Goal: Task Accomplishment & Management: Use online tool/utility

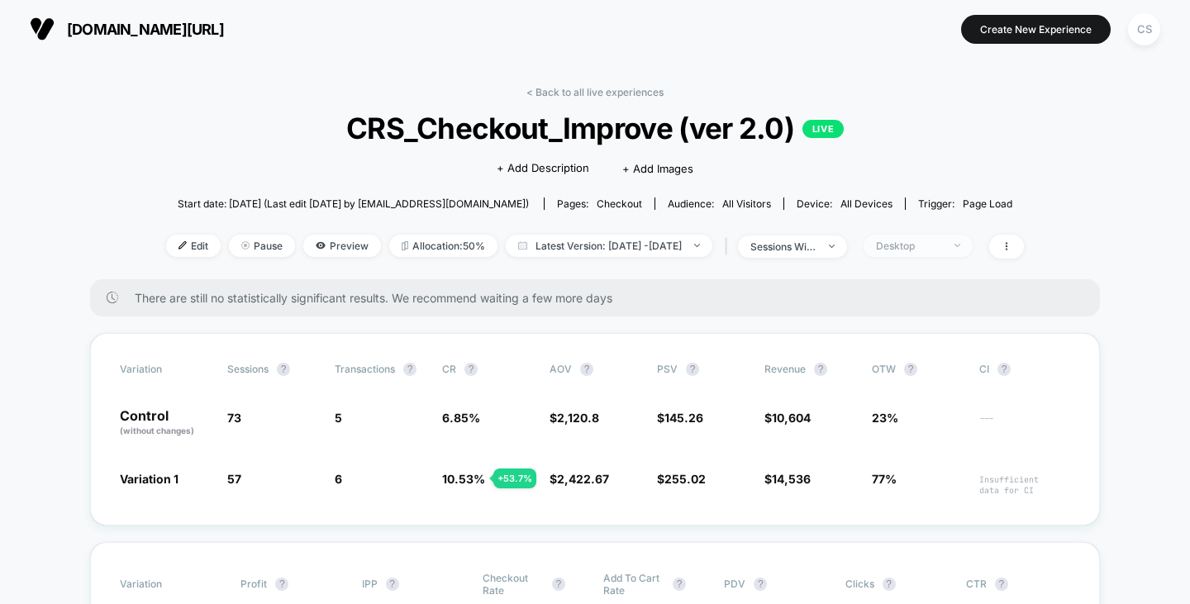
click at [897, 243] on span "Desktop" at bounding box center [918, 246] width 109 height 22
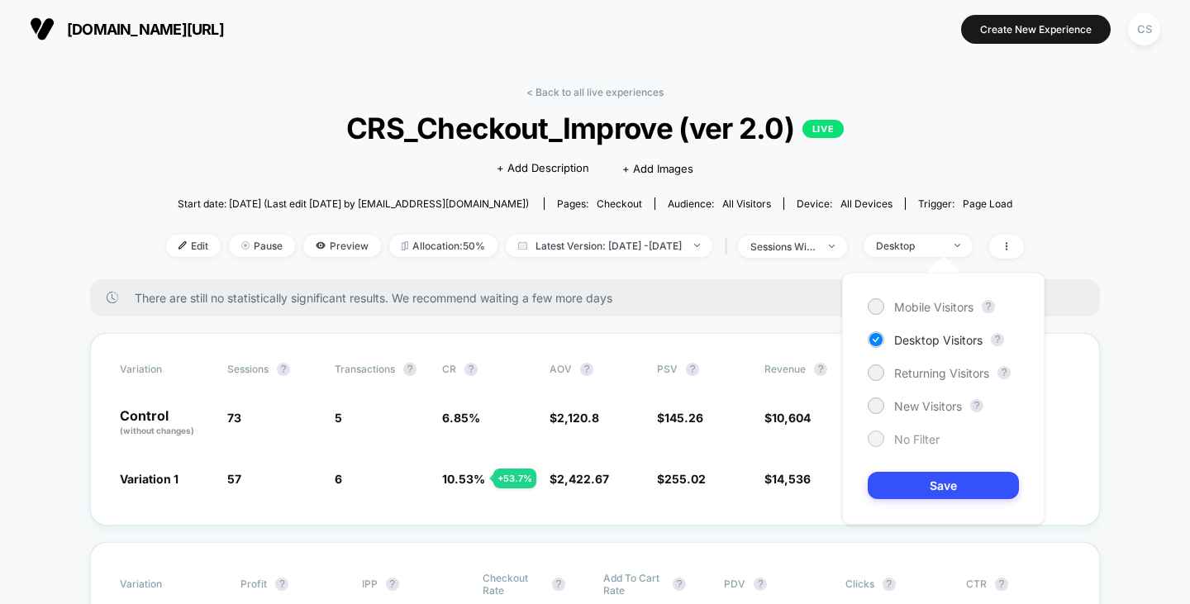
click at [917, 435] on span "No Filter" at bounding box center [916, 439] width 45 height 14
click at [917, 489] on button "Save" at bounding box center [943, 485] width 151 height 27
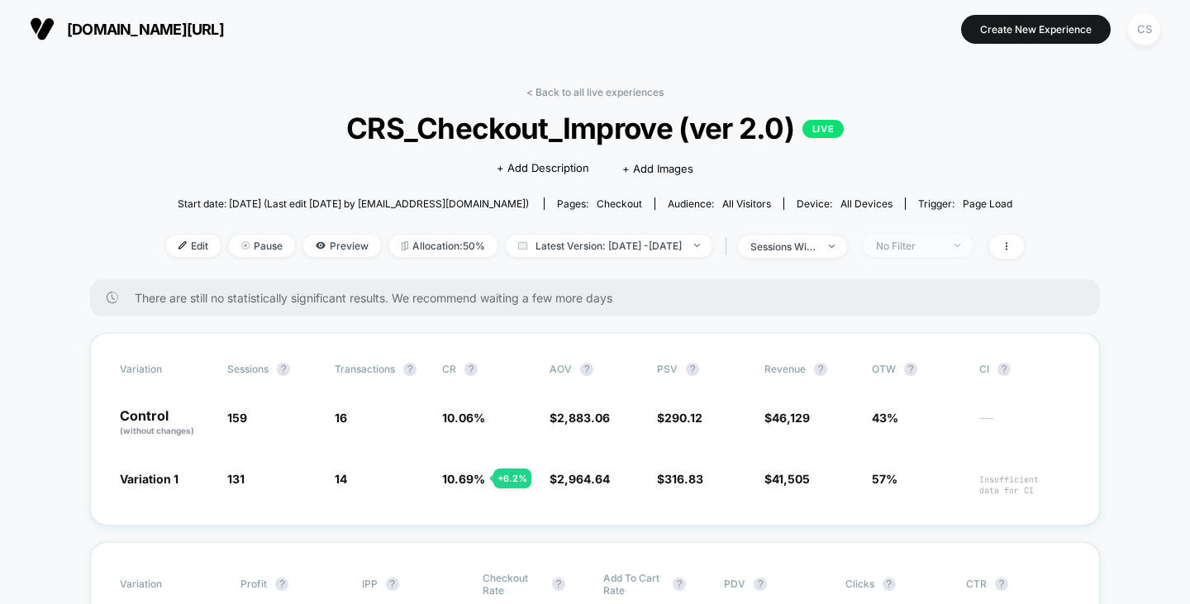
click at [945, 238] on span "No Filter" at bounding box center [918, 246] width 109 height 22
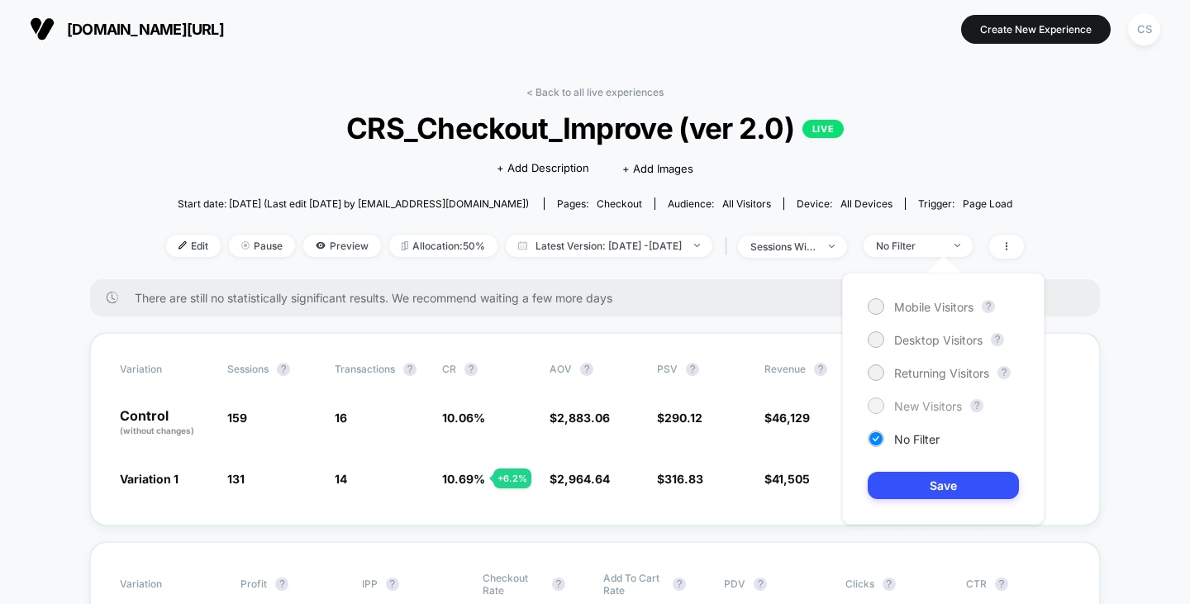
click at [902, 409] on span "New Visitors" at bounding box center [928, 406] width 68 height 14
click at [927, 485] on button "Save" at bounding box center [943, 485] width 151 height 27
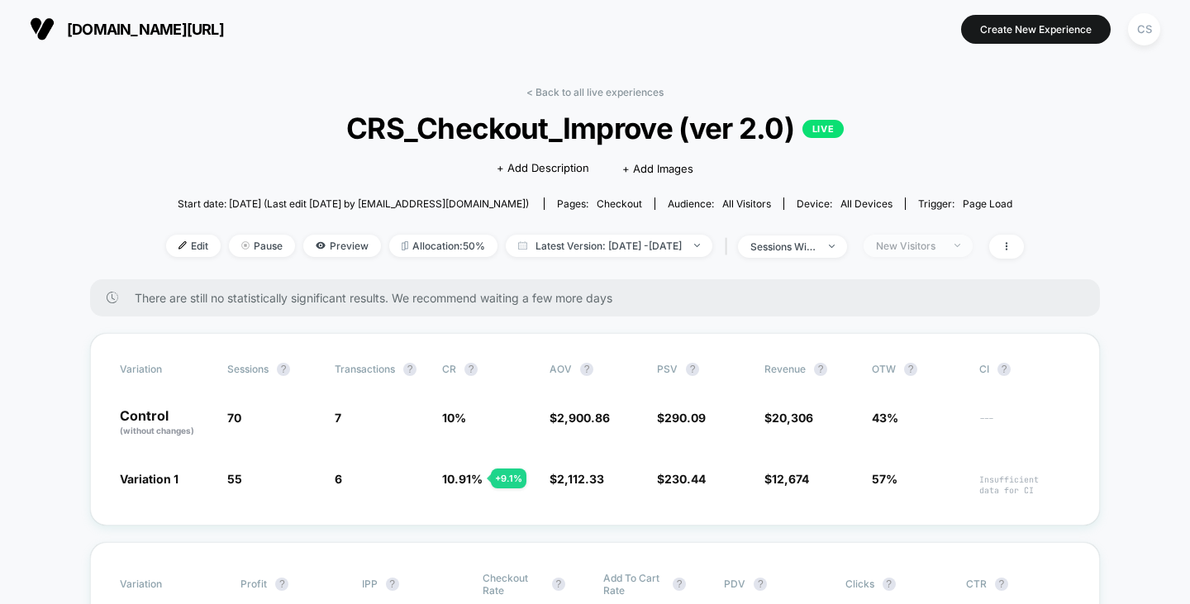
click at [926, 246] on div "New Visitors" at bounding box center [909, 246] width 66 height 12
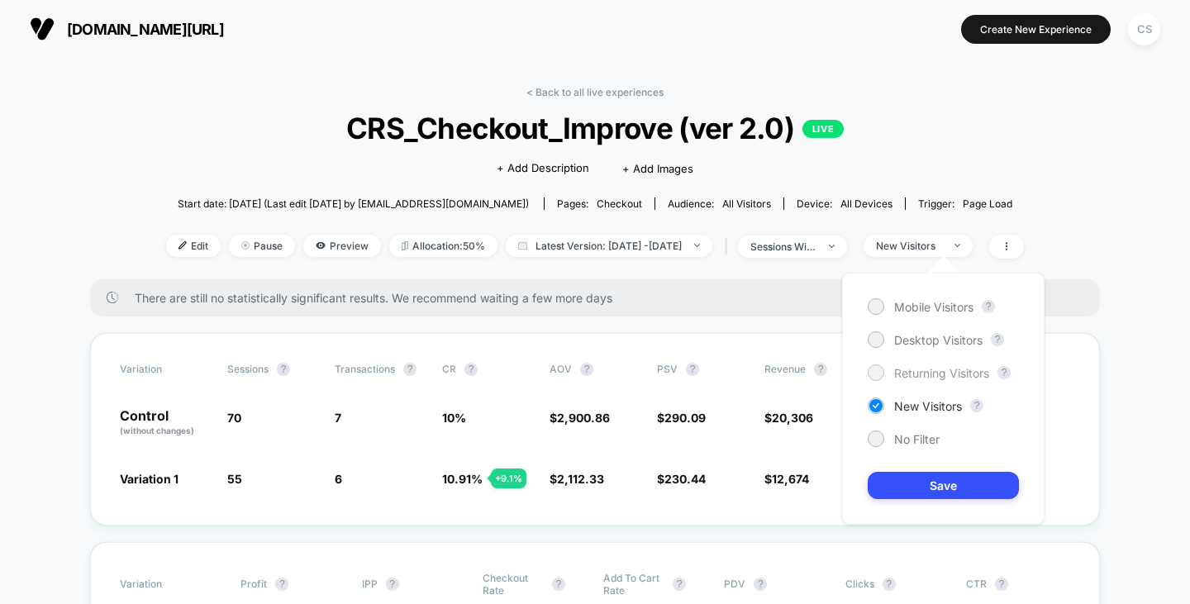
click at [911, 371] on span "Returning Visitors" at bounding box center [941, 373] width 95 height 14
click at [904, 488] on button "Save" at bounding box center [943, 485] width 151 height 27
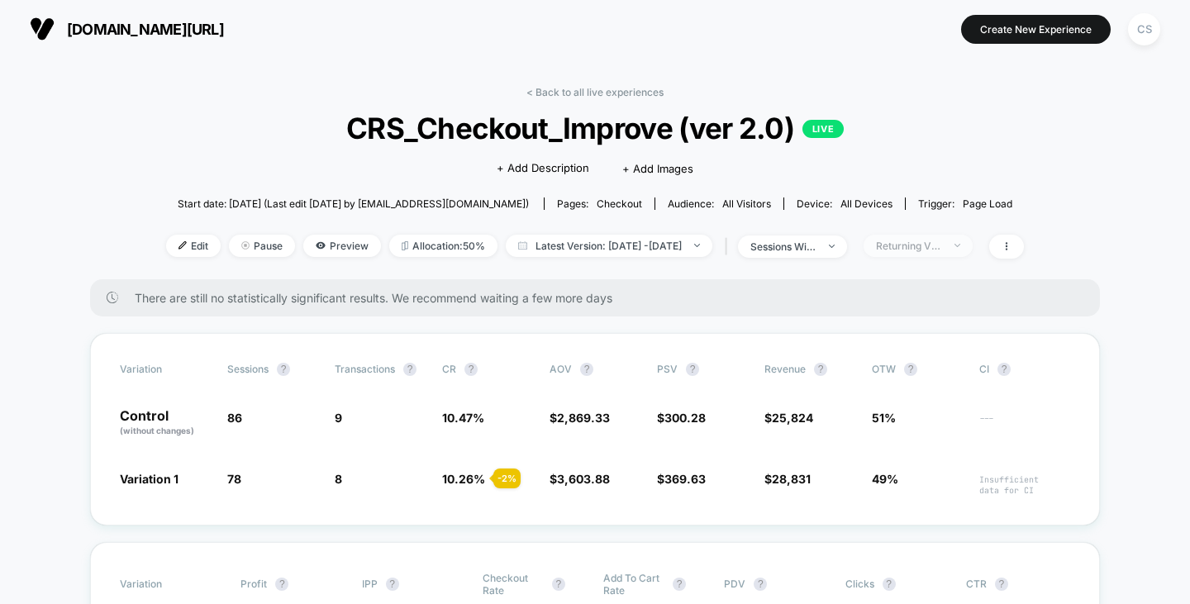
click at [942, 245] on div "Returning Visitors" at bounding box center [909, 246] width 66 height 12
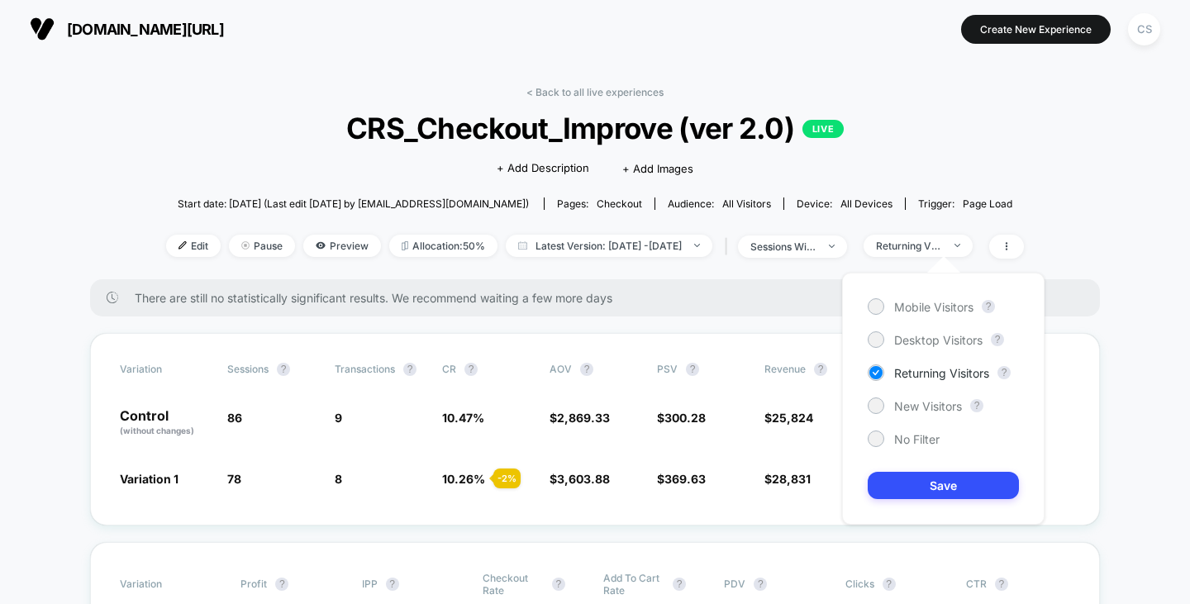
click at [912, 428] on div "Mobile Visitors ? Desktop Visitors ? Returning Visitors ? New Visitors ? No Fil…" at bounding box center [943, 399] width 202 height 252
click at [907, 445] on span "No Filter" at bounding box center [916, 439] width 45 height 14
click at [900, 467] on div "Mobile Visitors ? Desktop Visitors ? Returning Visitors ? New Visitors ? No Fil…" at bounding box center [943, 399] width 202 height 252
click at [890, 440] on div "No Filter" at bounding box center [904, 439] width 72 height 17
click at [869, 436] on div at bounding box center [875, 438] width 12 height 12
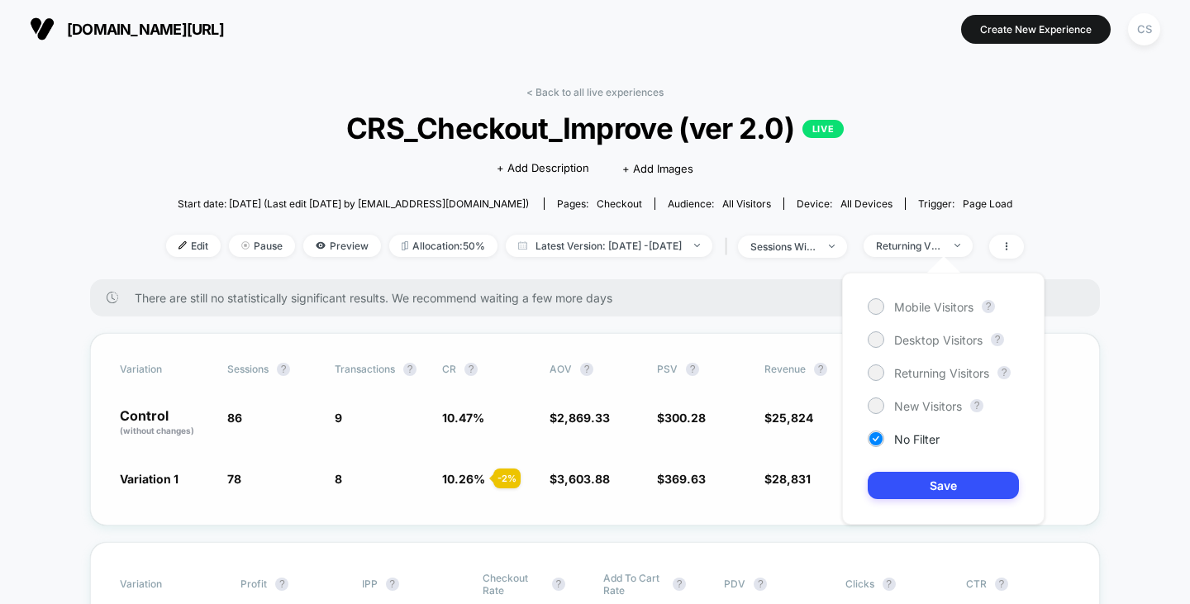
click at [892, 475] on button "Save" at bounding box center [943, 485] width 151 height 27
